Goal: Answer question/provide support

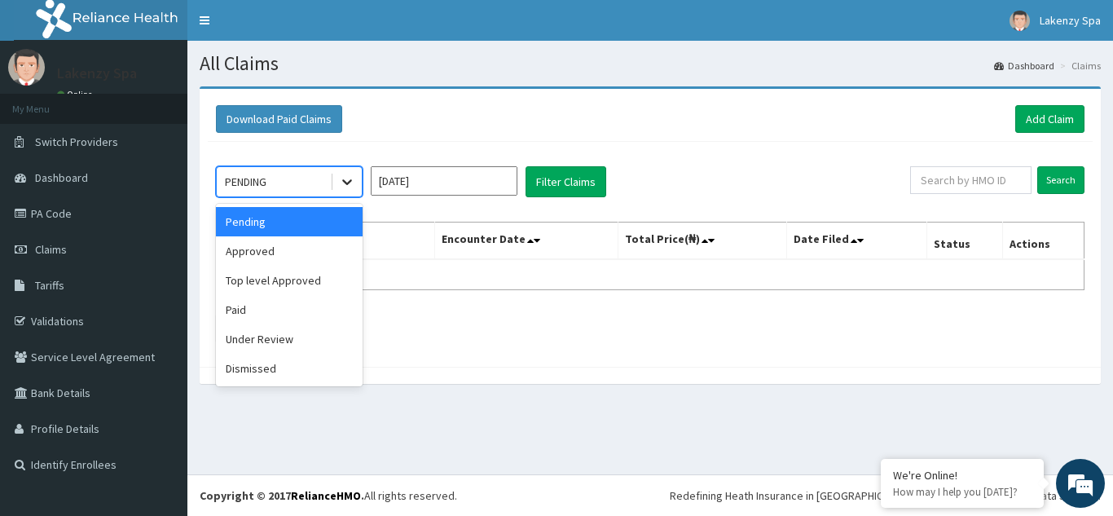
click at [346, 180] on icon at bounding box center [347, 182] width 16 height 16
click at [284, 341] on div "Under Review" at bounding box center [289, 338] width 147 height 29
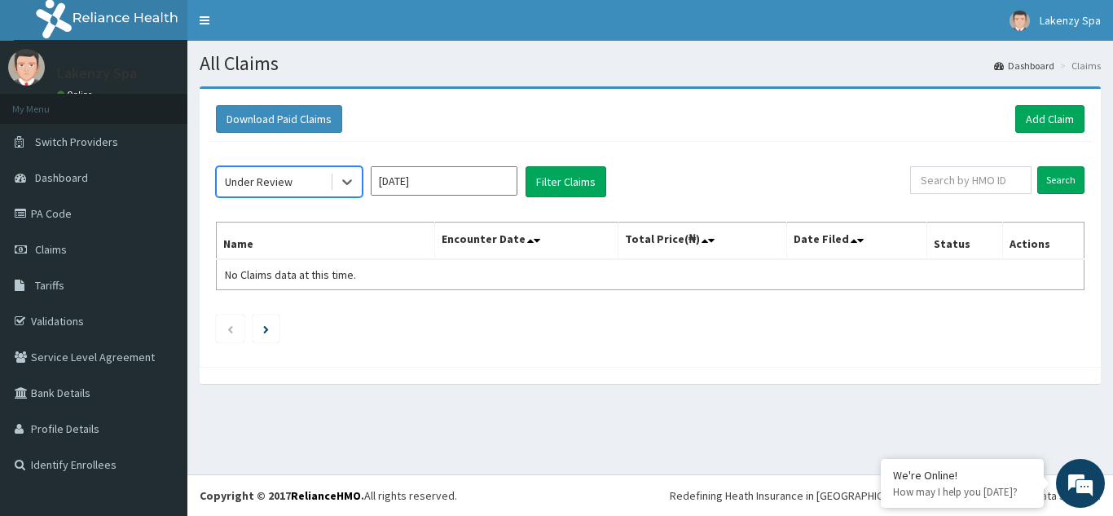
click at [505, 186] on input "[DATE]" at bounding box center [444, 180] width 147 height 29
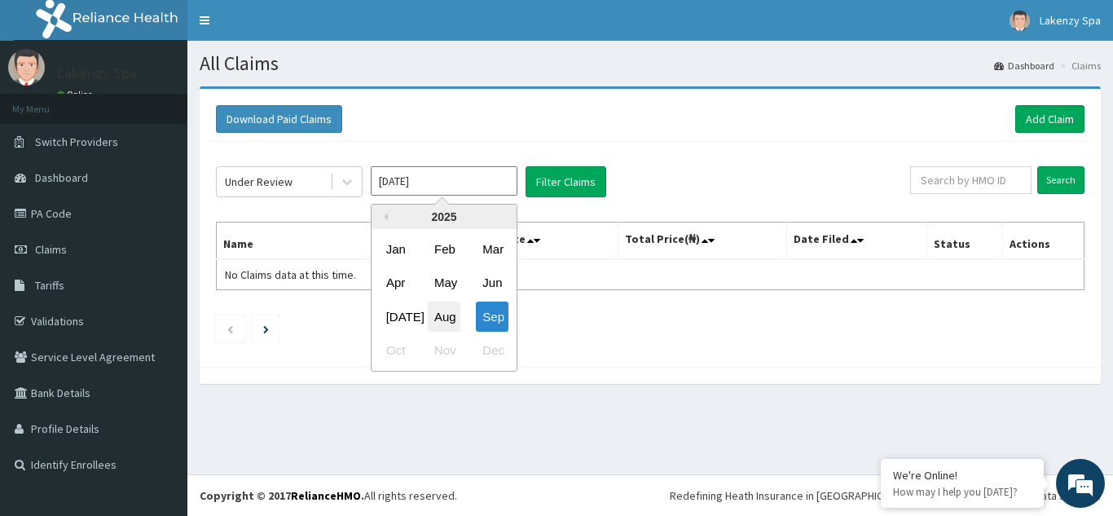
click at [447, 316] on div "Aug" at bounding box center [444, 317] width 33 height 30
type input "[DATE]"
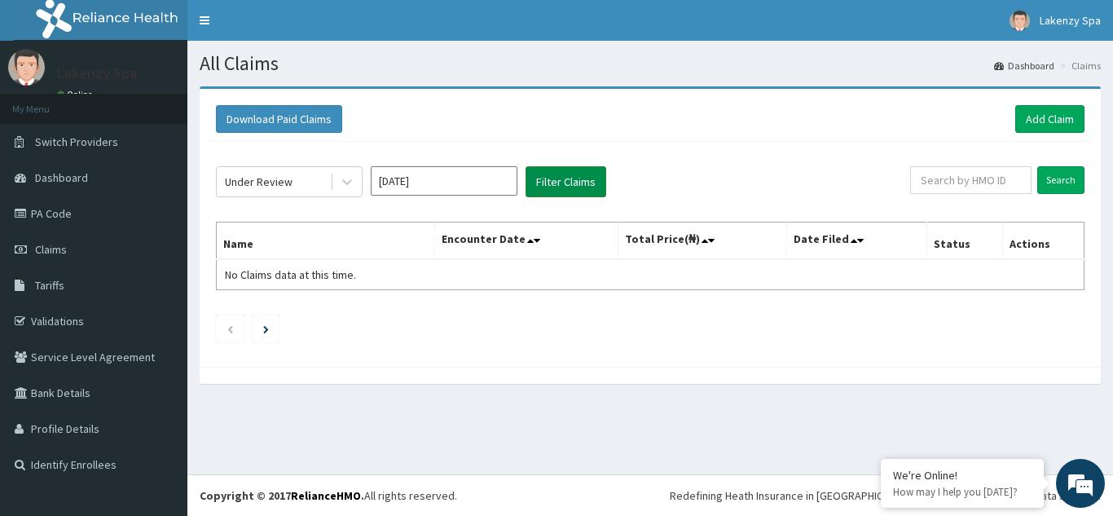
click at [563, 183] on button "Filter Claims" at bounding box center [566, 181] width 81 height 31
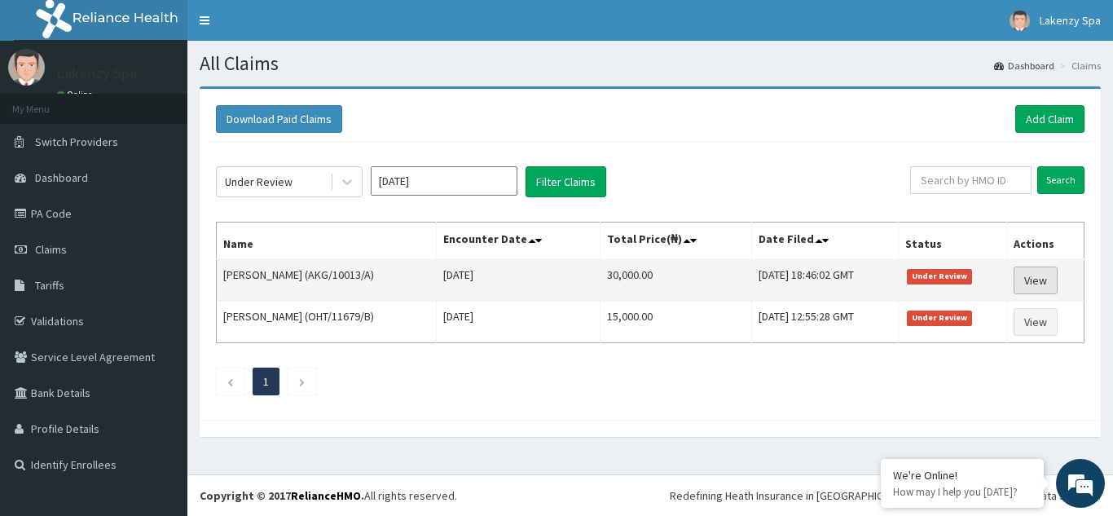
click at [1039, 280] on link "View" at bounding box center [1036, 281] width 44 height 28
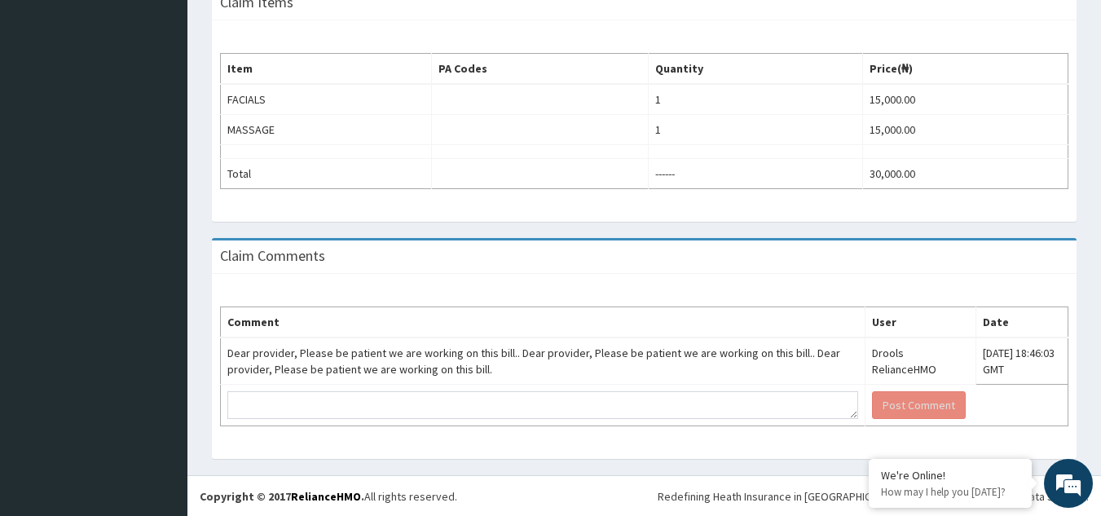
scroll to position [495, 0]
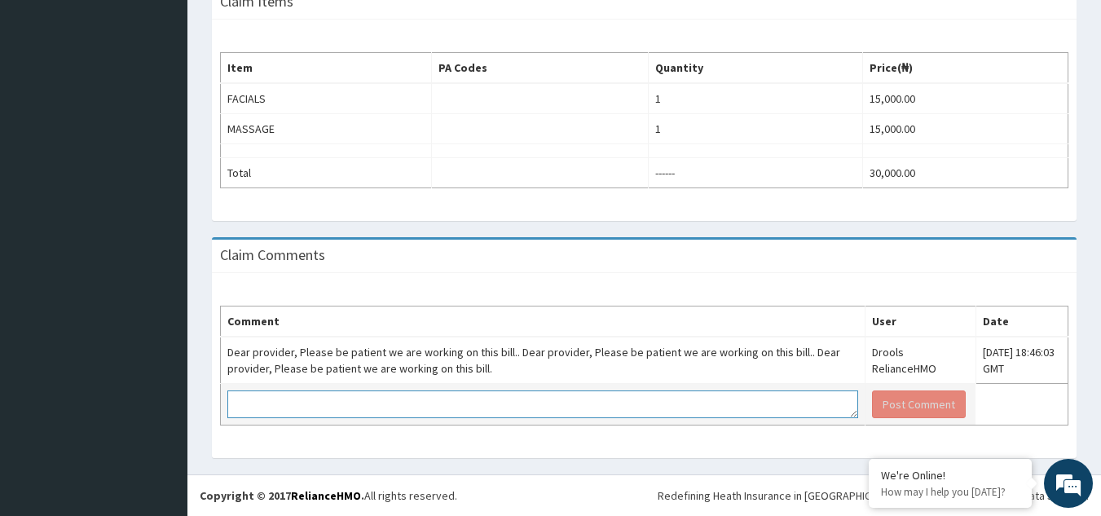
click at [483, 407] on textarea at bounding box center [542, 404] width 631 height 28
click at [312, 403] on textarea at bounding box center [542, 404] width 631 height 28
type textarea "P"
type textarea "Awaiting Payment for this claim"
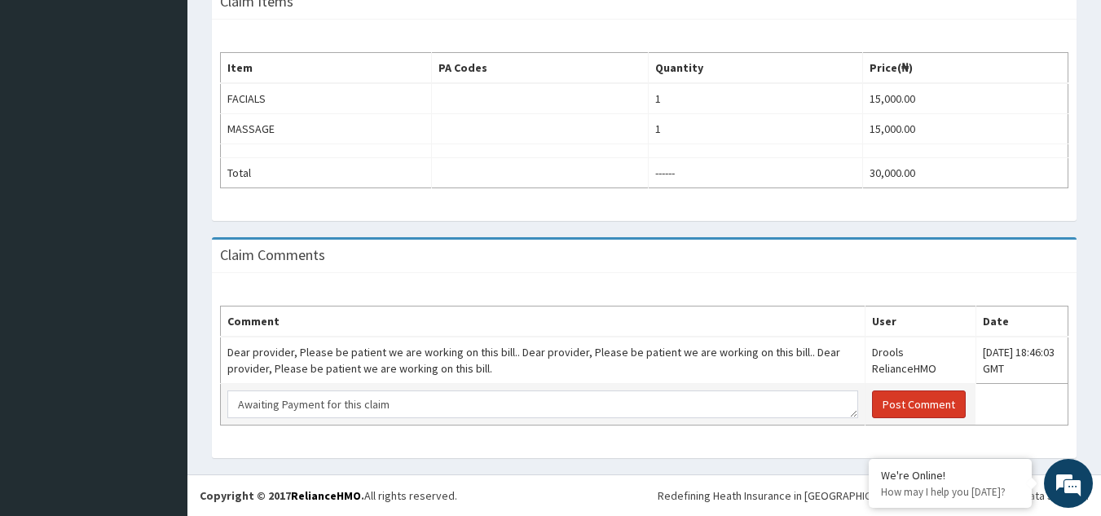
click at [872, 405] on button "Post Comment" at bounding box center [919, 404] width 94 height 28
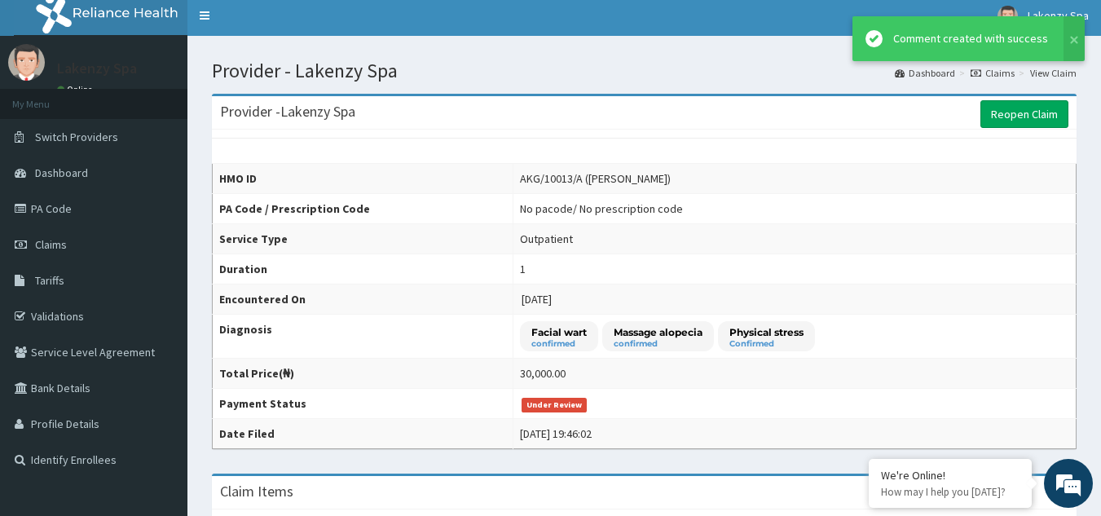
scroll to position [0, 0]
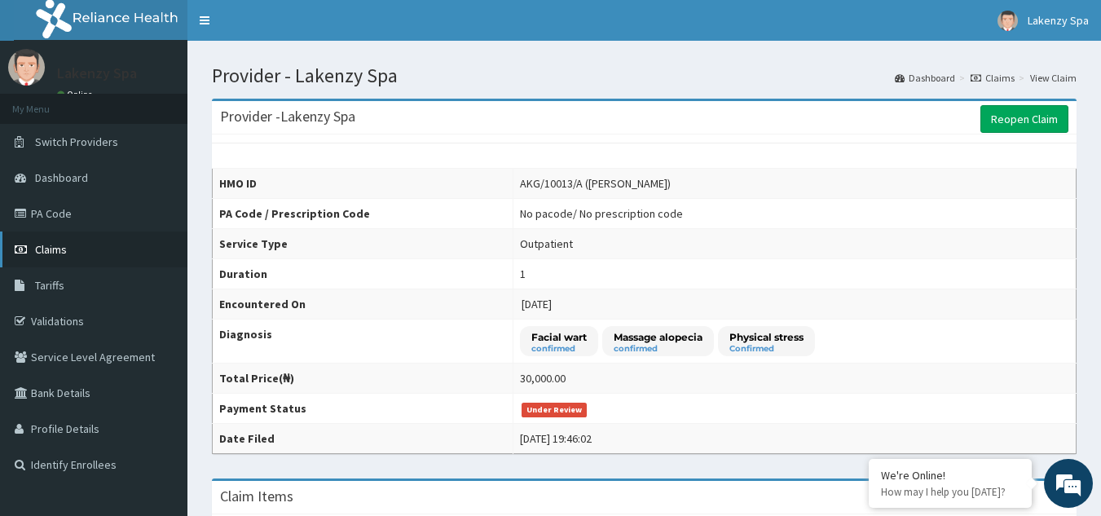
click at [57, 253] on span "Claims" at bounding box center [51, 249] width 32 height 15
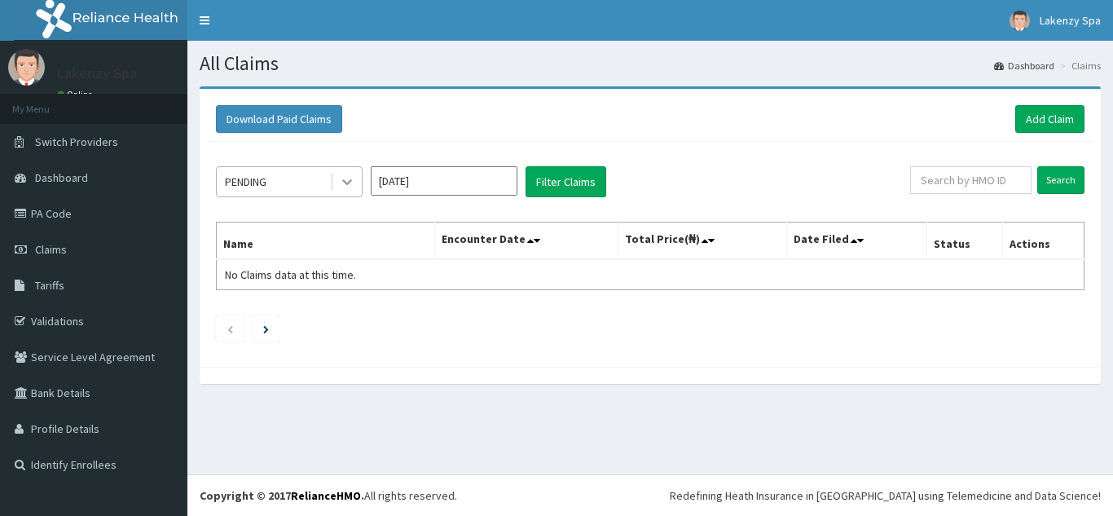
click at [348, 176] on icon at bounding box center [347, 182] width 16 height 16
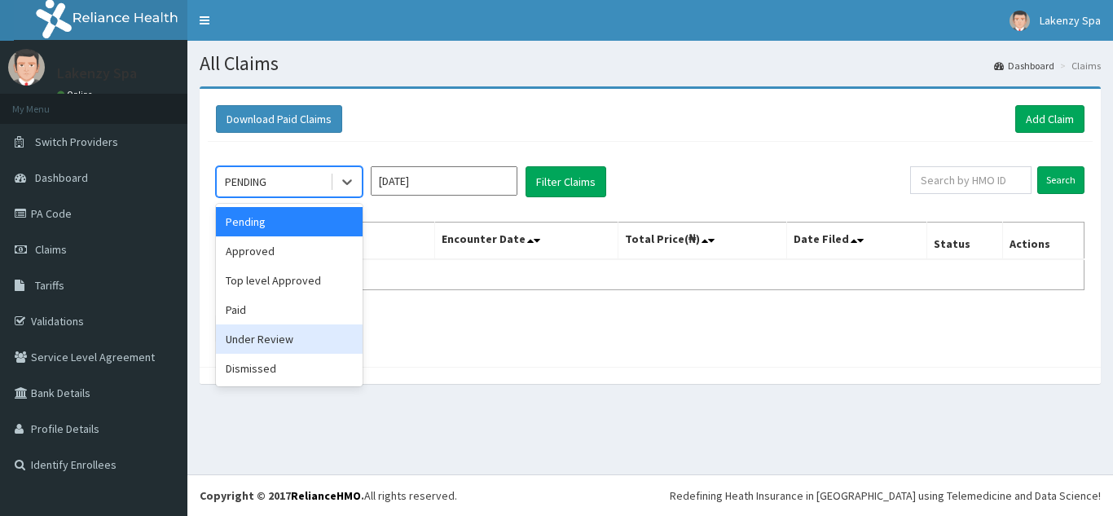
click at [279, 336] on div "Under Review" at bounding box center [289, 338] width 147 height 29
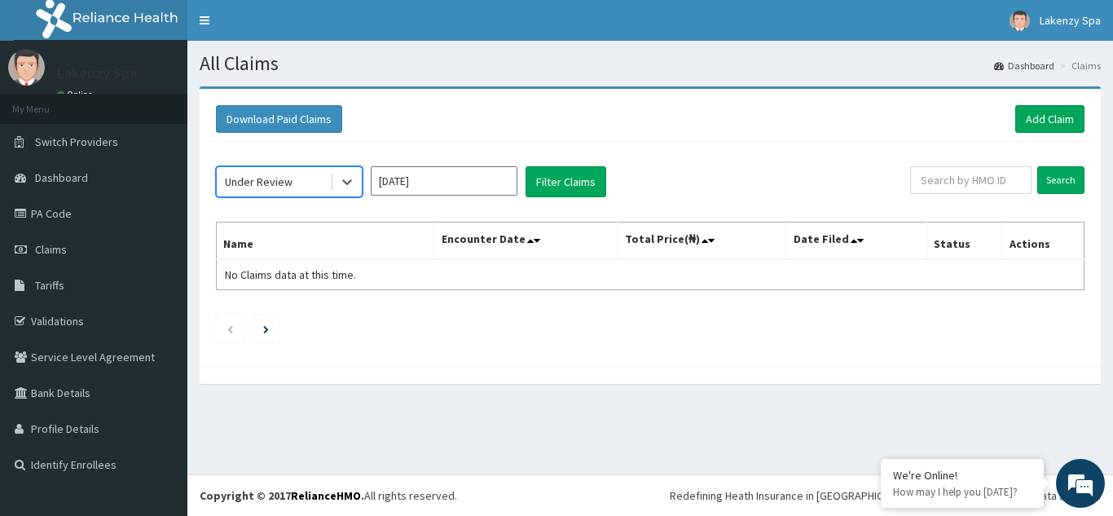
click at [494, 181] on input "Sep 2025" at bounding box center [444, 180] width 147 height 29
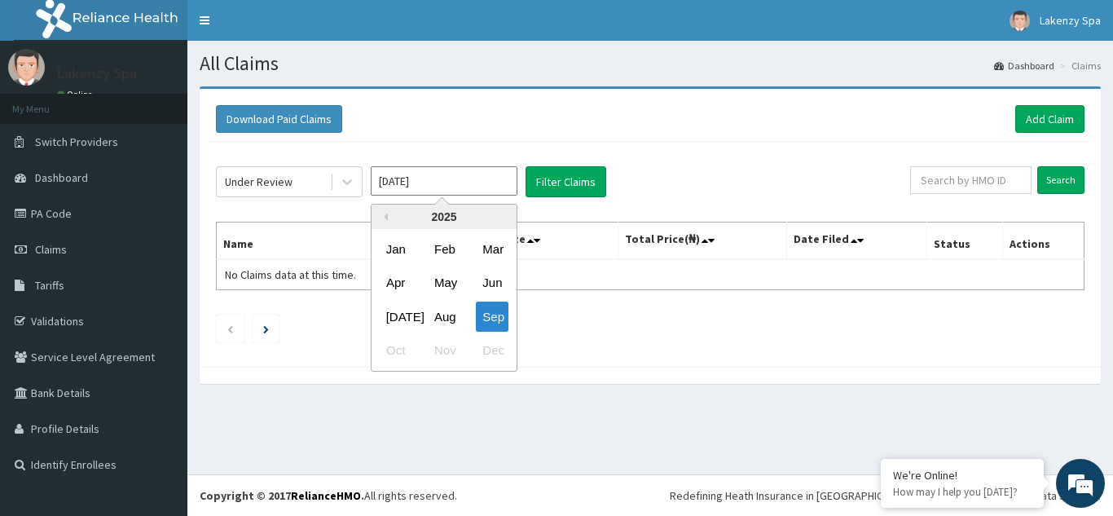
click at [444, 314] on div "Aug" at bounding box center [444, 317] width 33 height 30
type input "Aug 2025"
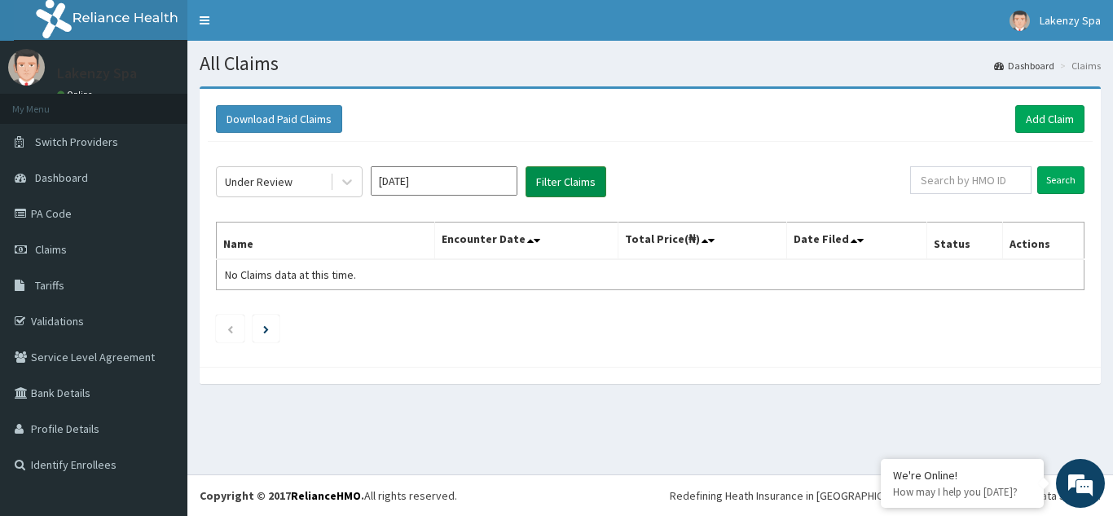
click at [579, 180] on button "Filter Claims" at bounding box center [566, 181] width 81 height 31
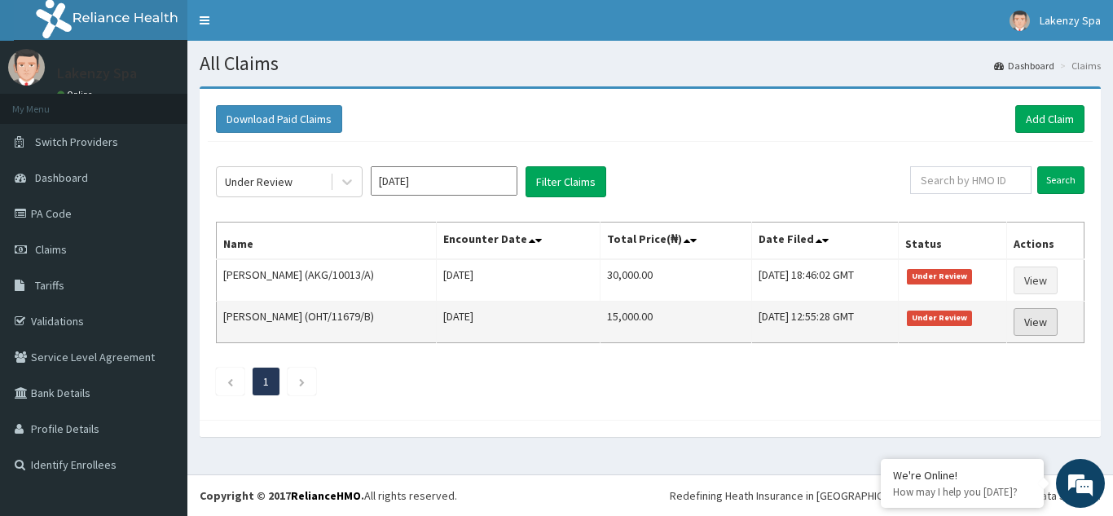
click at [1046, 323] on link "View" at bounding box center [1036, 322] width 44 height 28
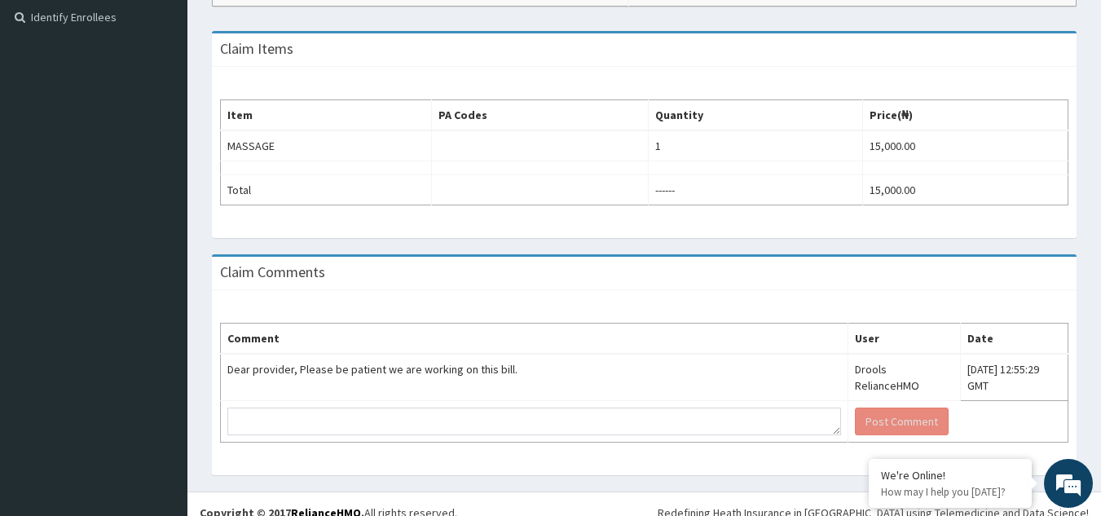
scroll to position [448, 0]
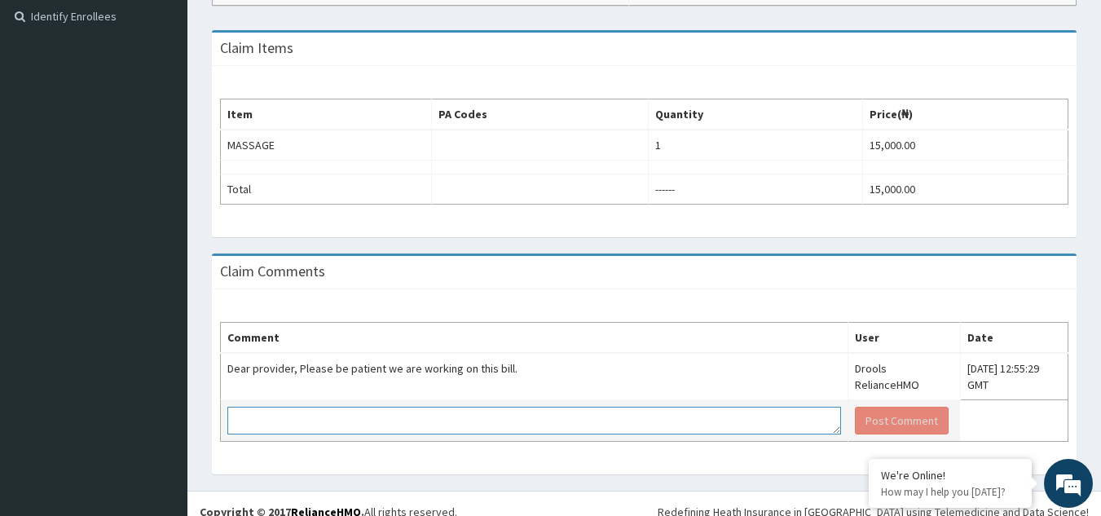
click at [475, 407] on textarea at bounding box center [534, 421] width 614 height 28
paste textarea "Awaiting Payment for this claim"
type textarea "Awaiting Payment for this claim"
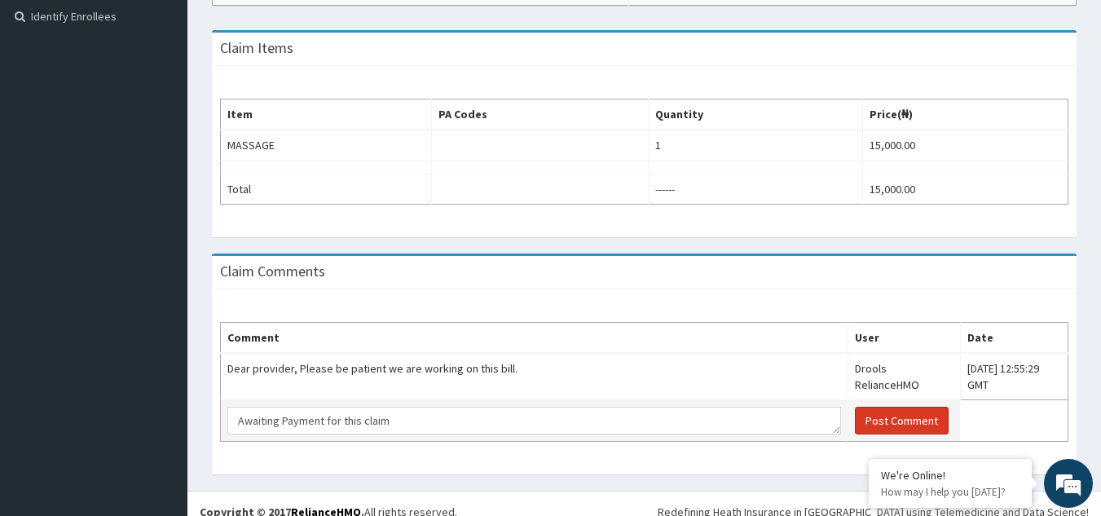
click at [855, 410] on button "Post Comment" at bounding box center [902, 421] width 94 height 28
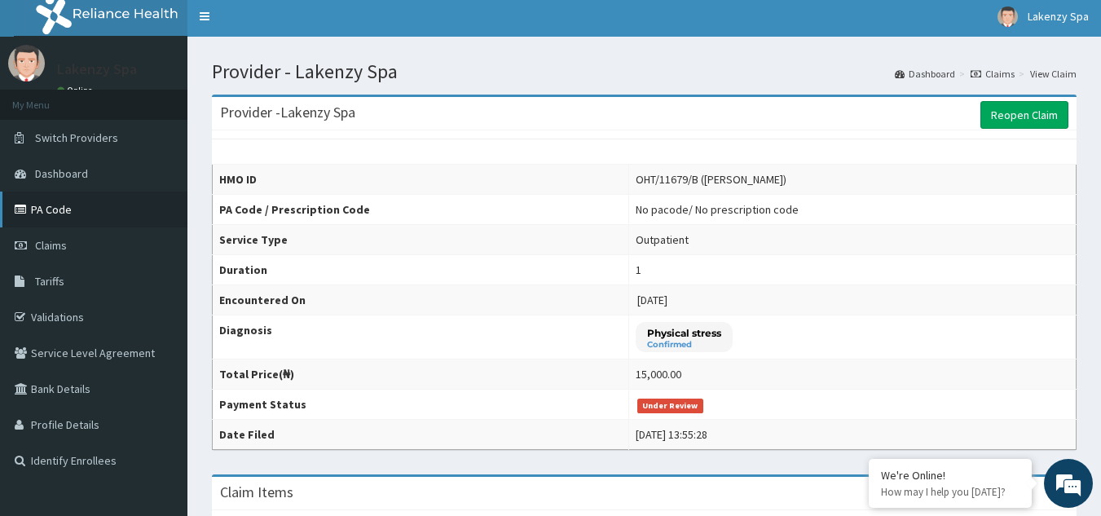
scroll to position [0, 0]
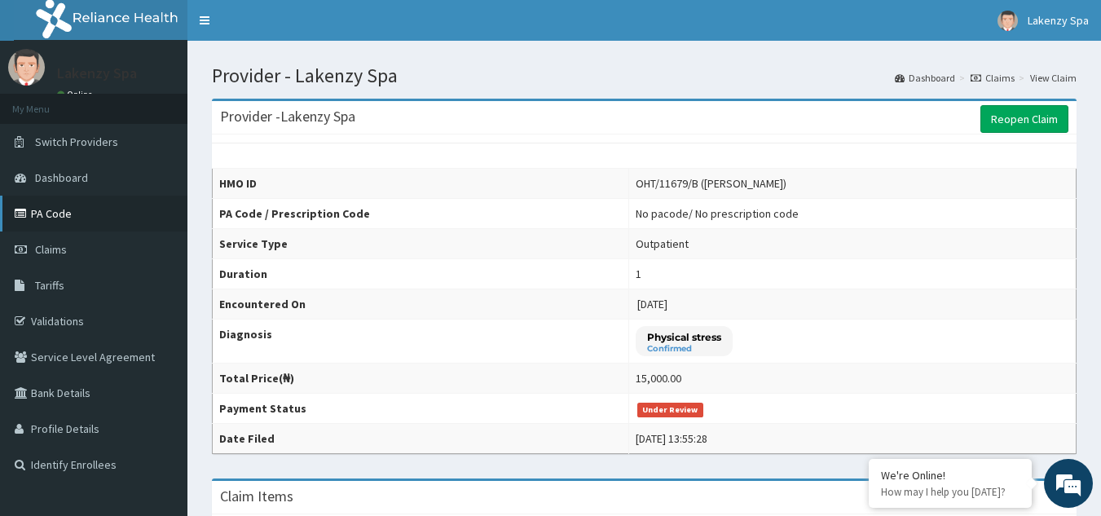
click at [64, 215] on link "PA Code" at bounding box center [93, 214] width 187 height 36
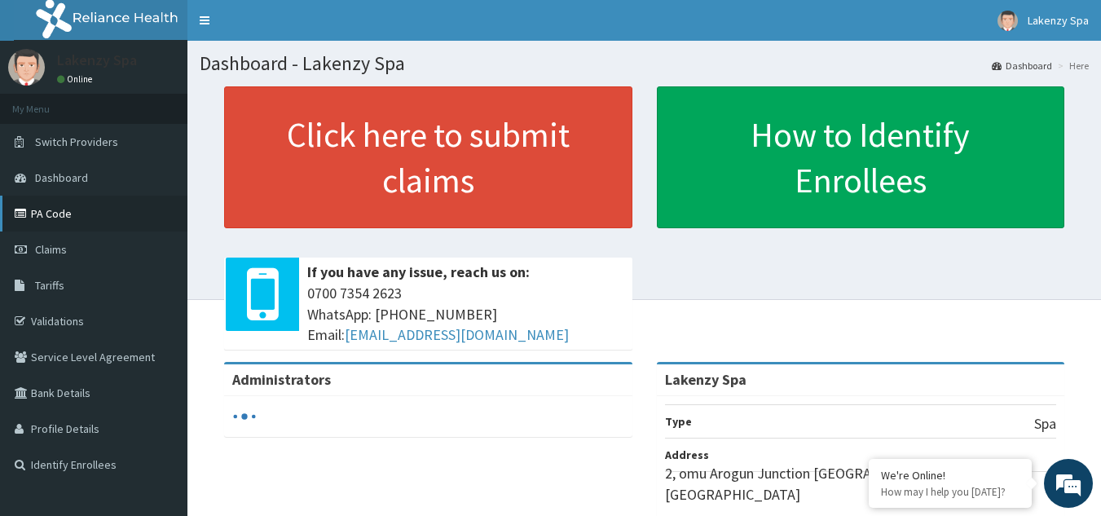
click at [65, 214] on link "PA Code" at bounding box center [93, 214] width 187 height 36
